Goal: Leave review/rating

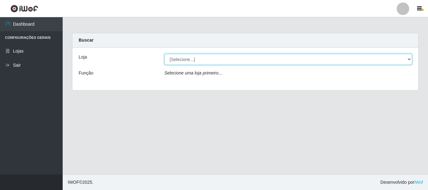
click at [199, 62] on select "[Selecione...] Casatudo BR" at bounding box center [289, 59] width 248 height 11
select select "197"
click at [165, 54] on select "[Selecione...] Casatudo BR" at bounding box center [289, 59] width 248 height 11
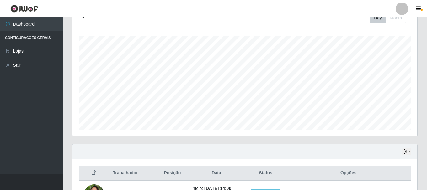
scroll to position [147, 0]
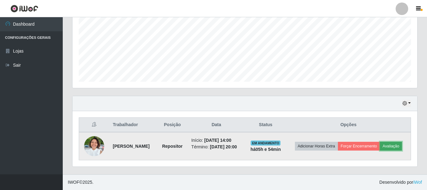
click at [380, 150] on button "Avaliação" at bounding box center [391, 146] width 22 height 9
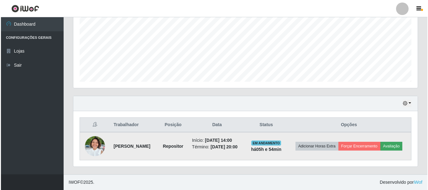
scroll to position [130, 341]
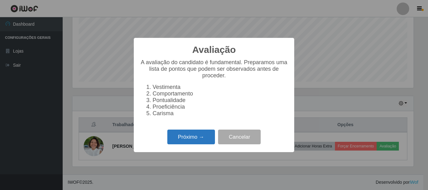
click at [189, 143] on button "Próximo →" at bounding box center [191, 137] width 48 height 15
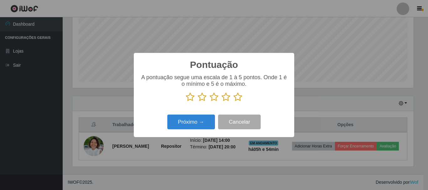
scroll to position [313259, 313048]
click at [226, 101] on icon at bounding box center [226, 96] width 9 height 9
click at [222, 102] on input "radio" at bounding box center [222, 102] width 0 height 0
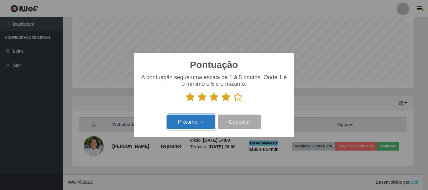
click at [203, 123] on button "Próximo →" at bounding box center [191, 122] width 48 height 15
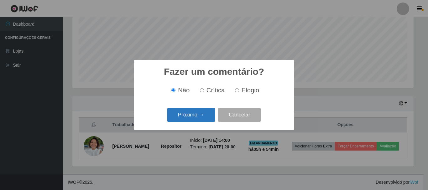
click at [203, 115] on button "Próximo →" at bounding box center [191, 115] width 48 height 15
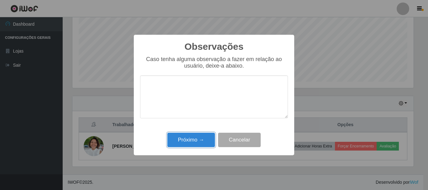
drag, startPoint x: 197, startPoint y: 144, endPoint x: 194, endPoint y: 119, distance: 25.5
click at [197, 145] on button "Próximo →" at bounding box center [191, 140] width 48 height 15
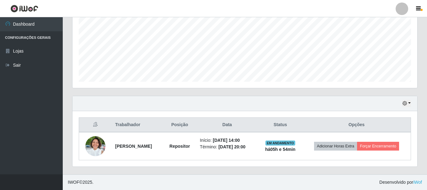
scroll to position [142, 0]
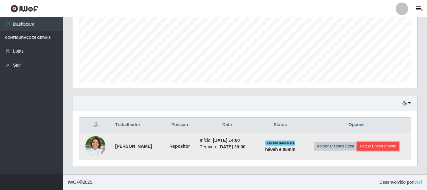
click at [399, 147] on button "Forçar Encerramento" at bounding box center [378, 146] width 42 height 9
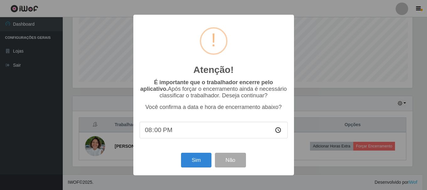
scroll to position [130, 341]
click at [199, 169] on div "Sim Não" at bounding box center [214, 160] width 148 height 18
click at [196, 159] on button "Sim" at bounding box center [196, 160] width 30 height 15
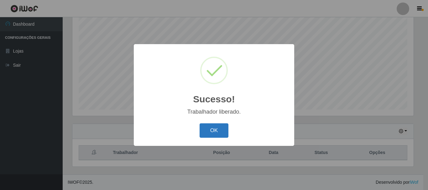
click at [211, 132] on button "OK" at bounding box center [214, 130] width 29 height 15
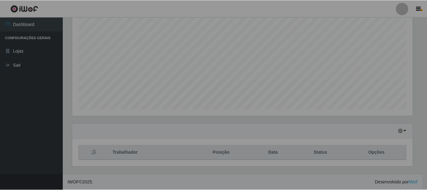
scroll to position [130, 344]
